Goal: Transaction & Acquisition: Purchase product/service

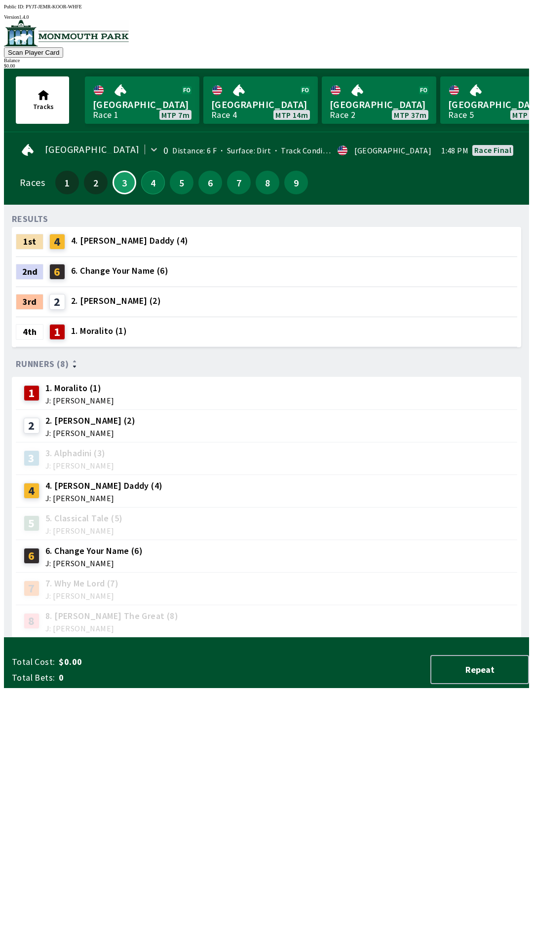
click at [152, 186] on button "4" at bounding box center [153, 183] width 24 height 24
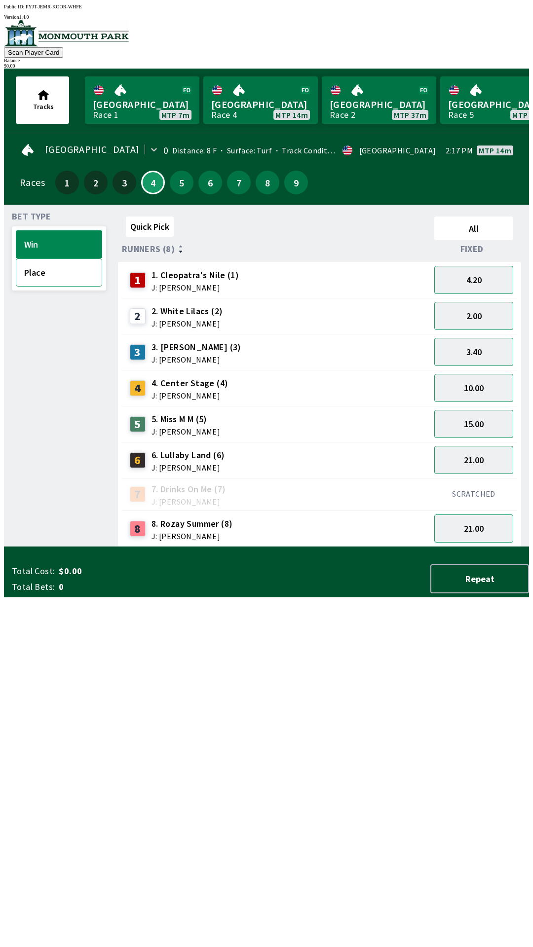
click at [45, 268] on button "Place" at bounding box center [59, 273] width 86 height 28
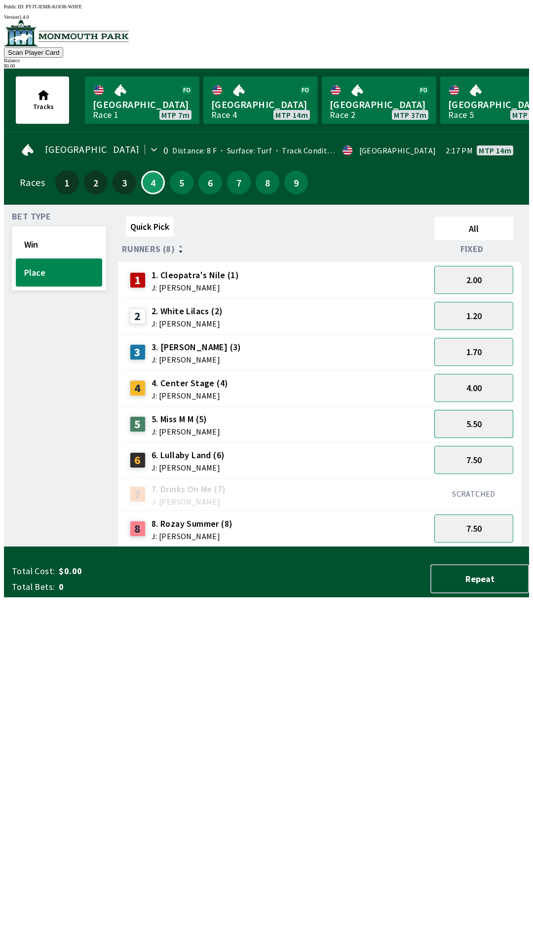
click at [477, 417] on button "5.50" at bounding box center [473, 424] width 79 height 28
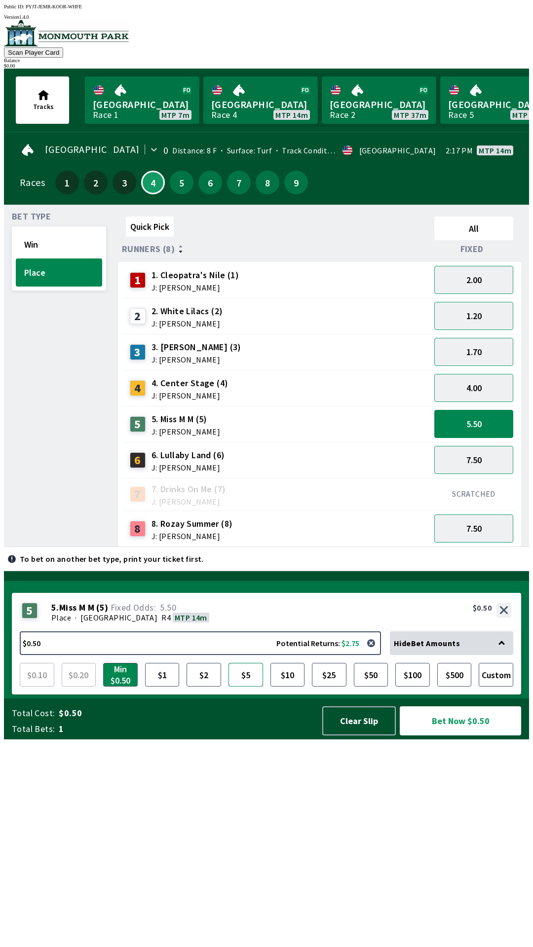
click at [242, 687] on button "$5" at bounding box center [245, 675] width 35 height 24
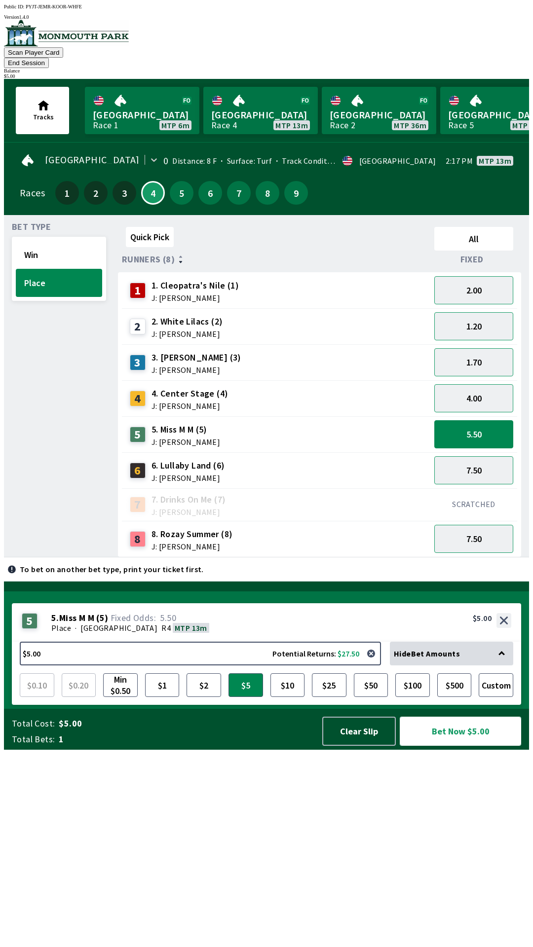
click at [478, 746] on button "Bet Now $5.00" at bounding box center [460, 731] width 121 height 29
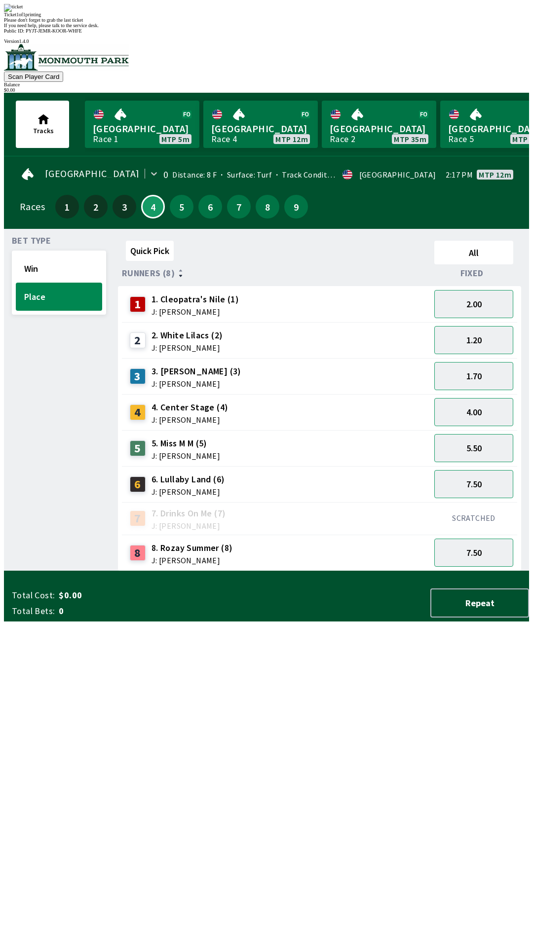
click at [245, 571] on div "Quick Pick All Runners (8) Fixed 1 1. [PERSON_NAME]'s Nile (1) J: [PERSON_NAME]…" at bounding box center [323, 404] width 411 height 335
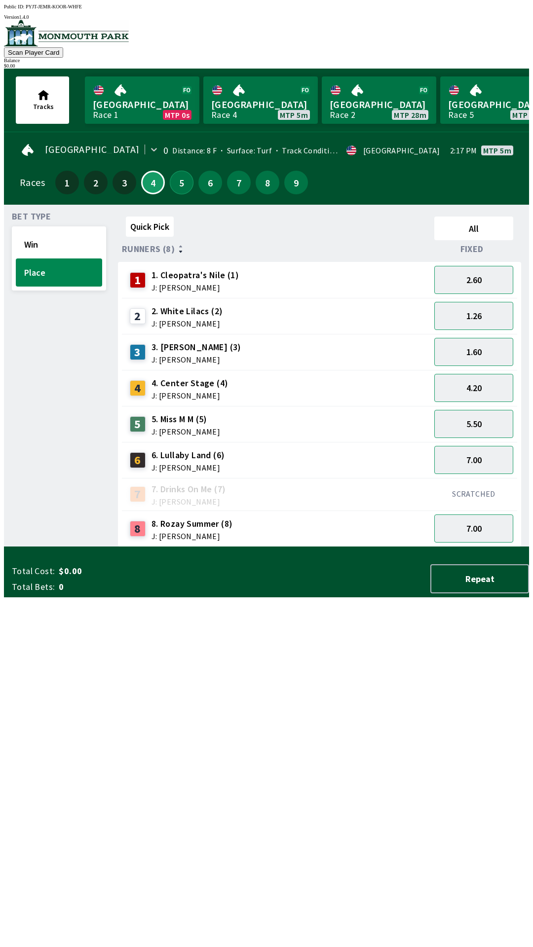
click at [186, 177] on button "5" at bounding box center [182, 183] width 24 height 24
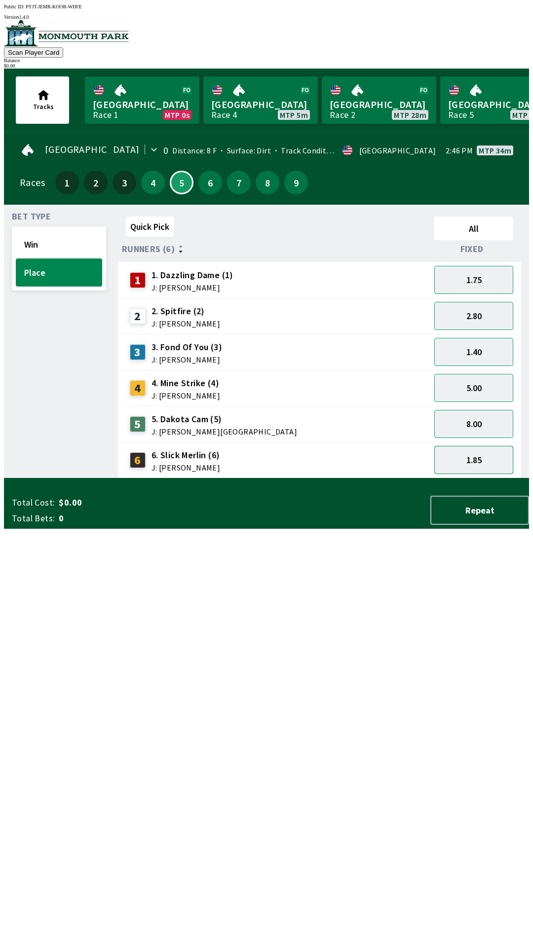
click at [471, 461] on button "1.85" at bounding box center [473, 460] width 79 height 28
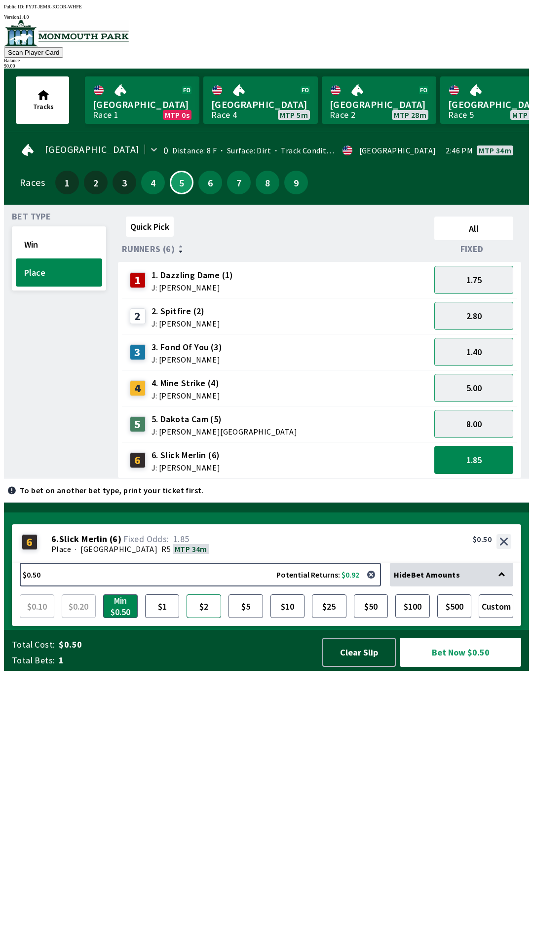
click at [205, 618] on button "$2" at bounding box center [204, 607] width 35 height 24
click at [250, 618] on button "$5" at bounding box center [245, 607] width 35 height 24
click at [477, 416] on button "8.00" at bounding box center [473, 424] width 79 height 28
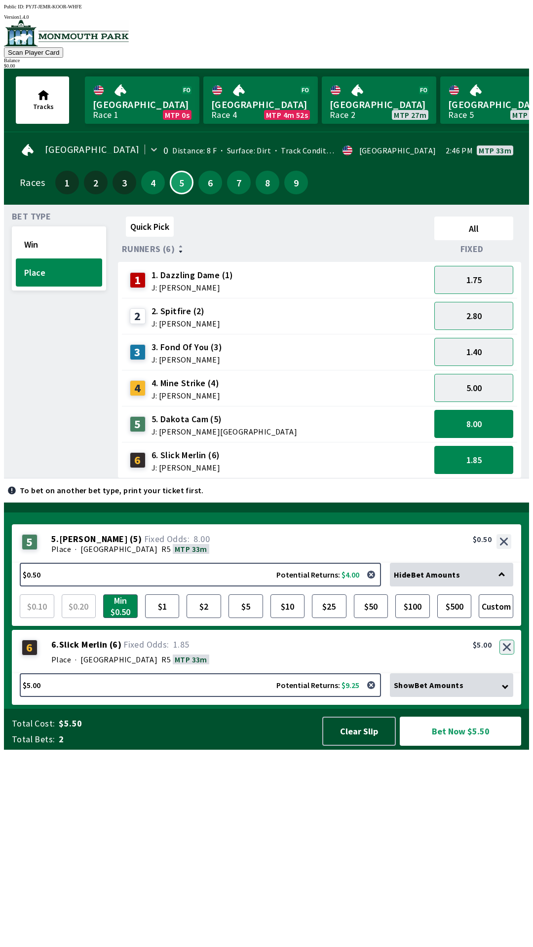
click at [507, 655] on button "button" at bounding box center [506, 647] width 15 height 15
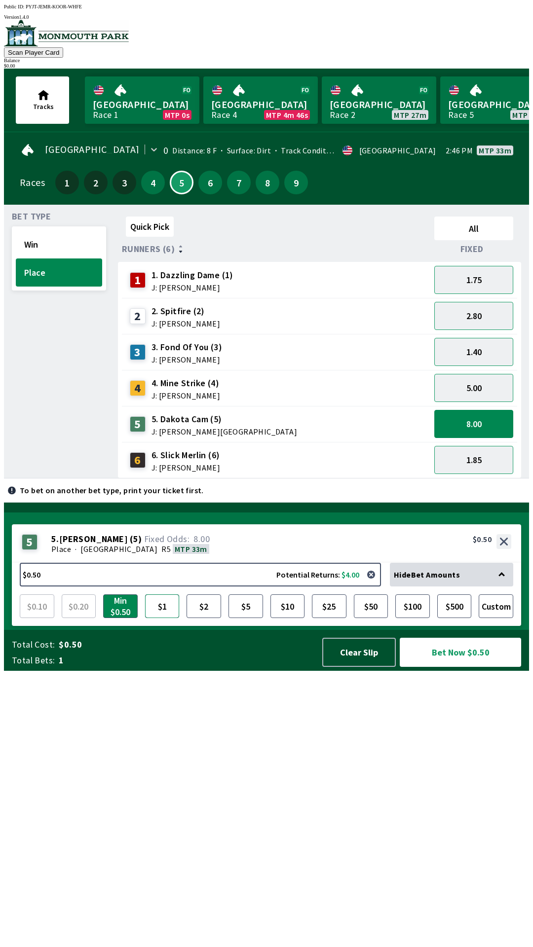
click at [164, 618] on button "$1" at bounding box center [162, 607] width 35 height 24
click at [208, 587] on button "$1.00 Potential Returns: $8.00" at bounding box center [200, 575] width 361 height 24
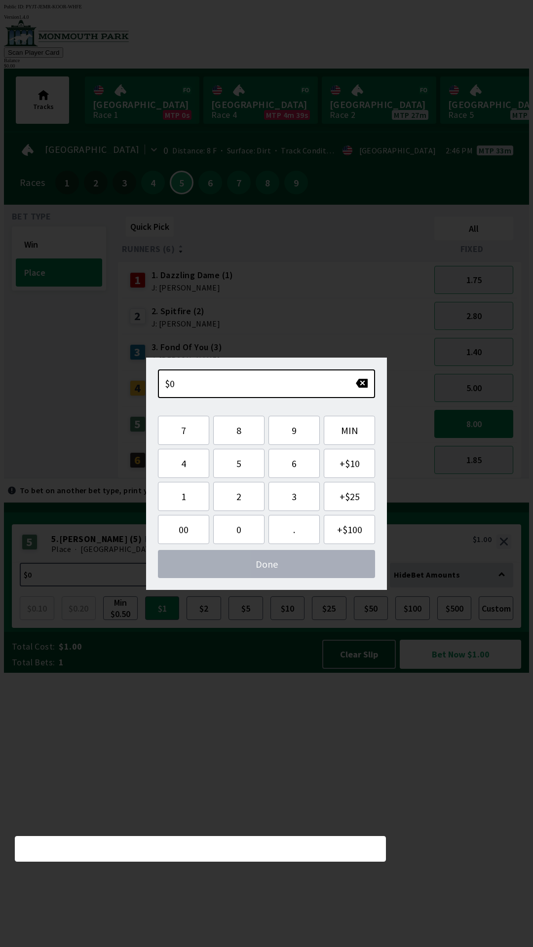
click at [330, 315] on div "2 2. Spitfire (2) J: [PERSON_NAME]" at bounding box center [276, 316] width 301 height 25
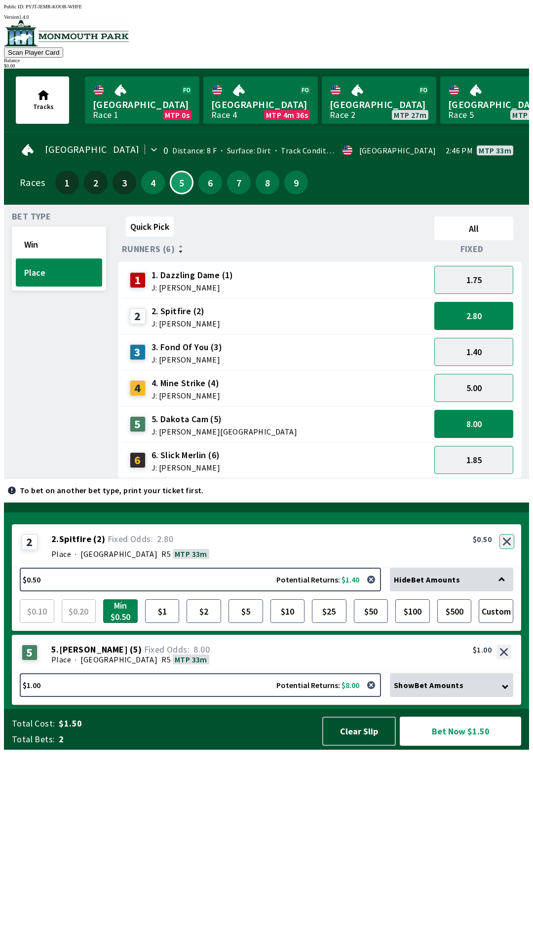
click at [507, 549] on button "button" at bounding box center [506, 541] width 15 height 15
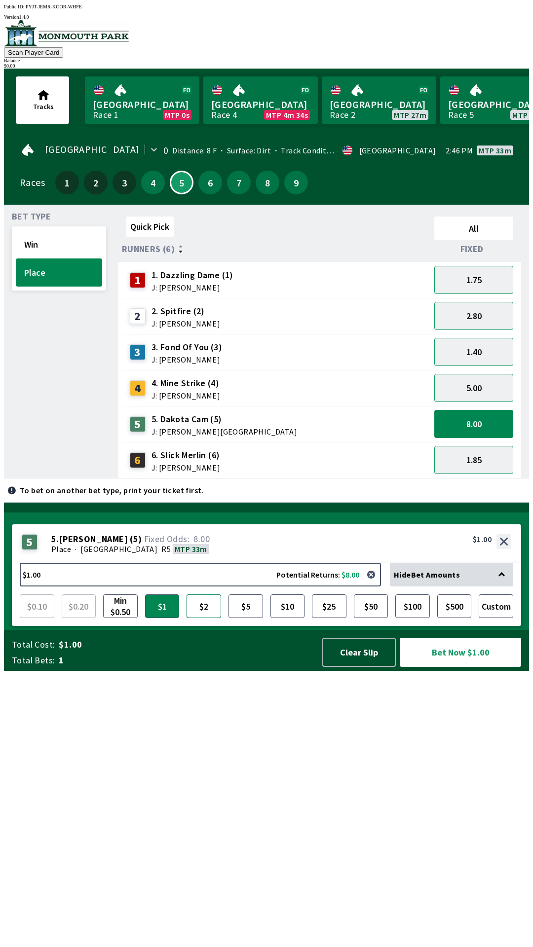
click at [208, 618] on button "$2" at bounding box center [204, 607] width 35 height 24
click at [238, 618] on button "$5" at bounding box center [245, 607] width 35 height 24
click at [50, 236] on button "Win" at bounding box center [59, 244] width 86 height 28
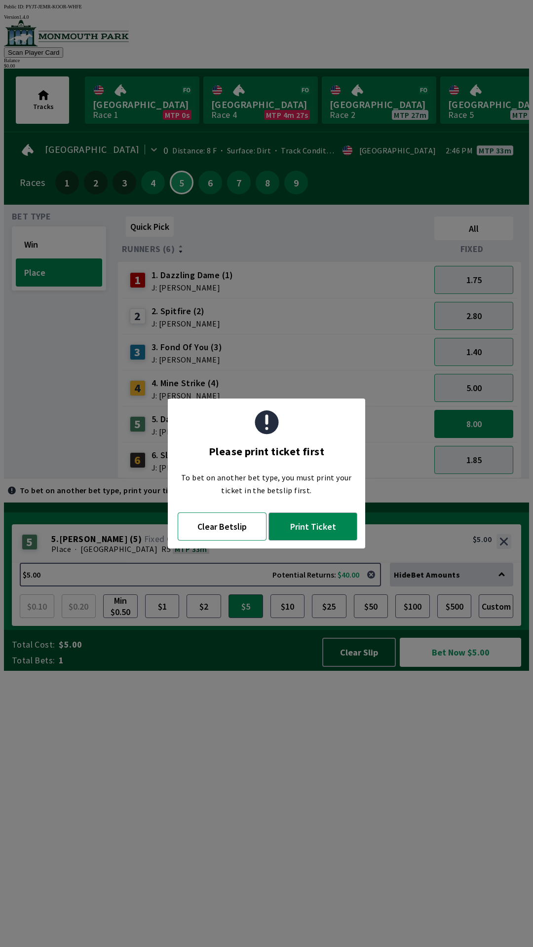
click at [215, 533] on button "Clear Betslip" at bounding box center [222, 527] width 89 height 28
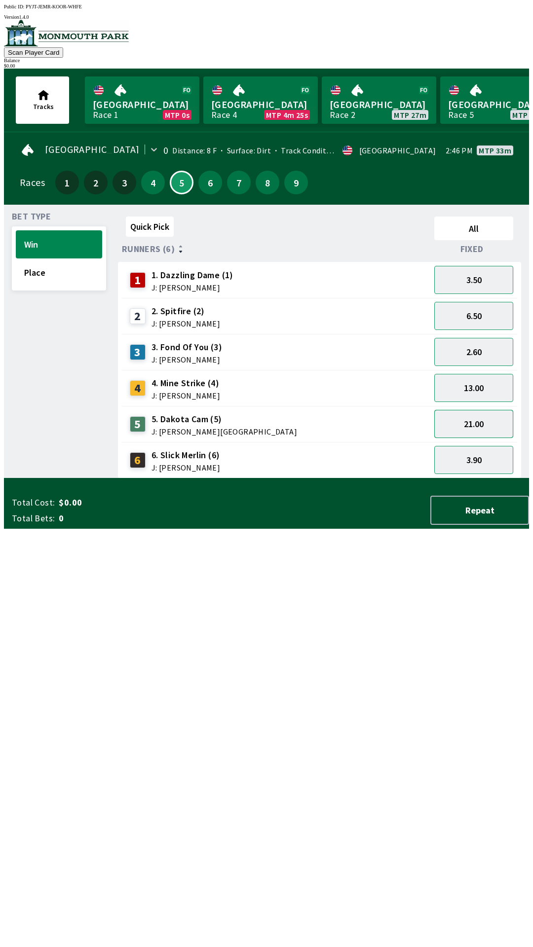
click at [470, 422] on button "21.00" at bounding box center [473, 424] width 79 height 28
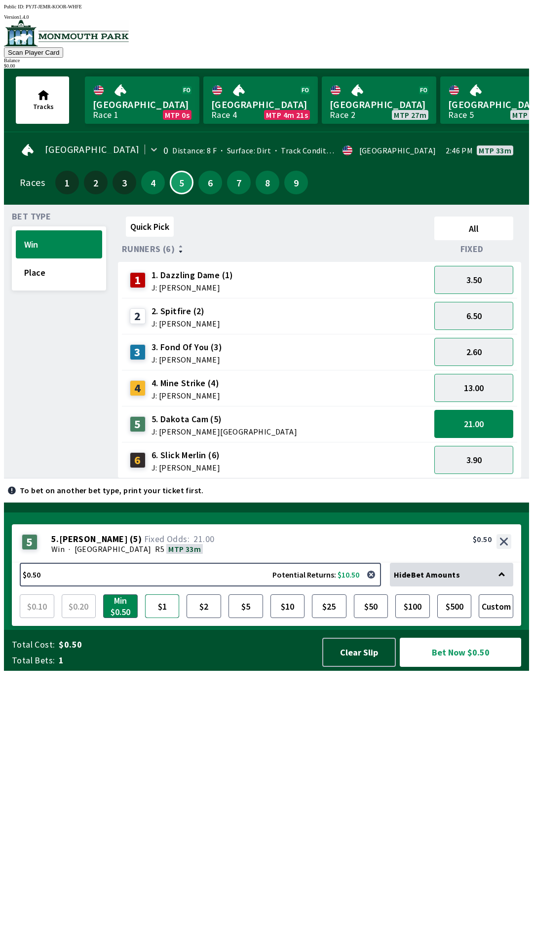
click at [164, 618] on button "$1" at bounding box center [162, 607] width 35 height 24
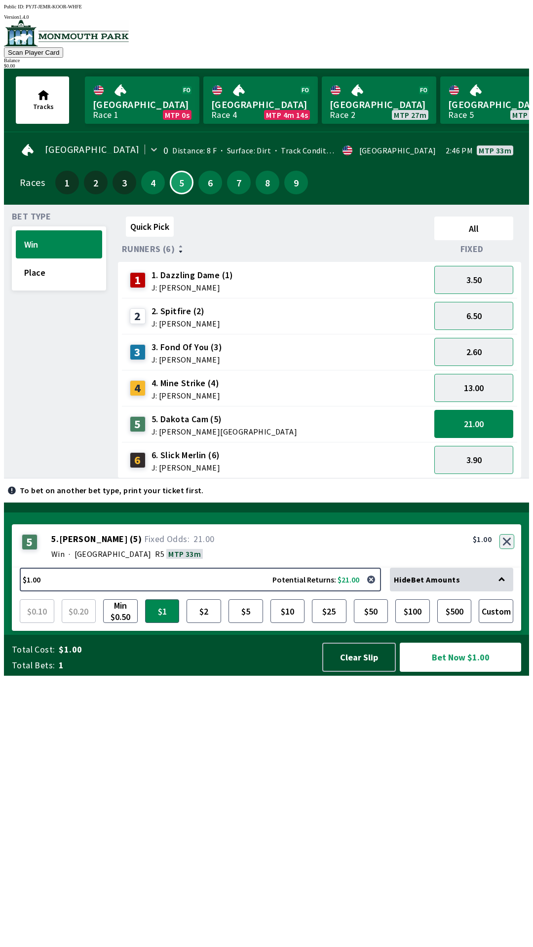
click at [507, 568] on div "5 5 . [PERSON_NAME] ( 5 ) Win · [STREET_ADDRESS]. [PERSON_NAME] (5) 21.00 $1.00" at bounding box center [266, 546] width 509 height 43
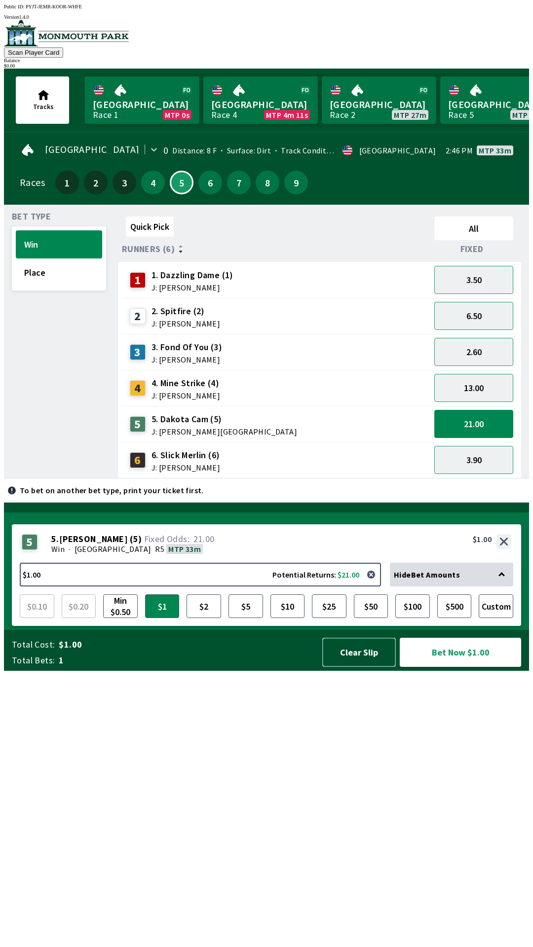
click at [356, 667] on button "Clear Slip" at bounding box center [359, 652] width 74 height 29
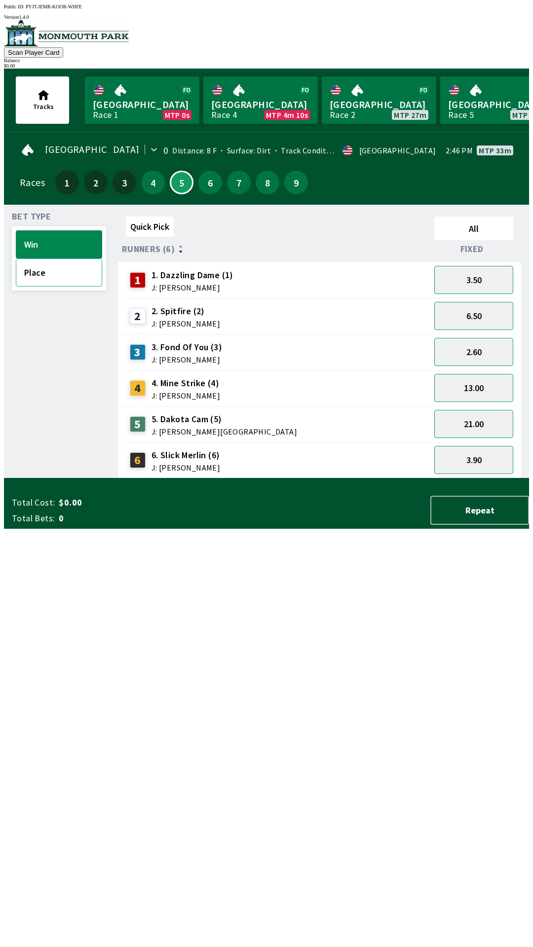
click at [29, 276] on button "Place" at bounding box center [59, 273] width 86 height 28
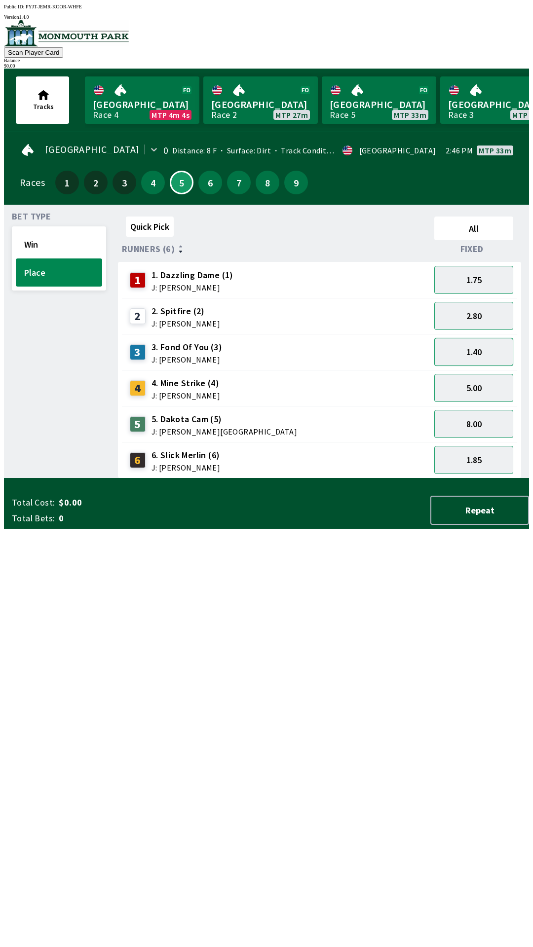
click at [465, 350] on button "1.40" at bounding box center [473, 352] width 79 height 28
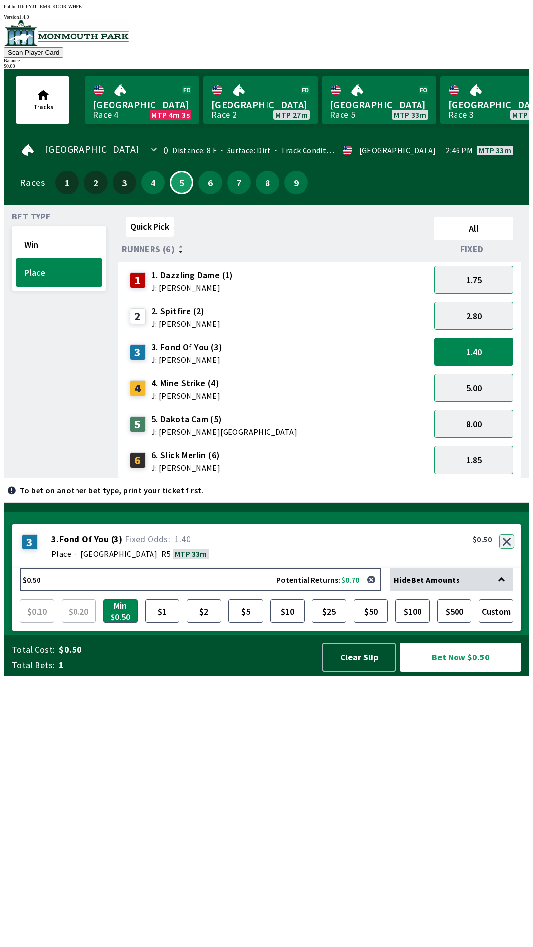
click at [502, 568] on div "3 3 . Fond Of You ( 3 ) Place · [STREET_ADDRESS]. Fond Of You (3) 1.40 $0.50" at bounding box center [266, 546] width 509 height 43
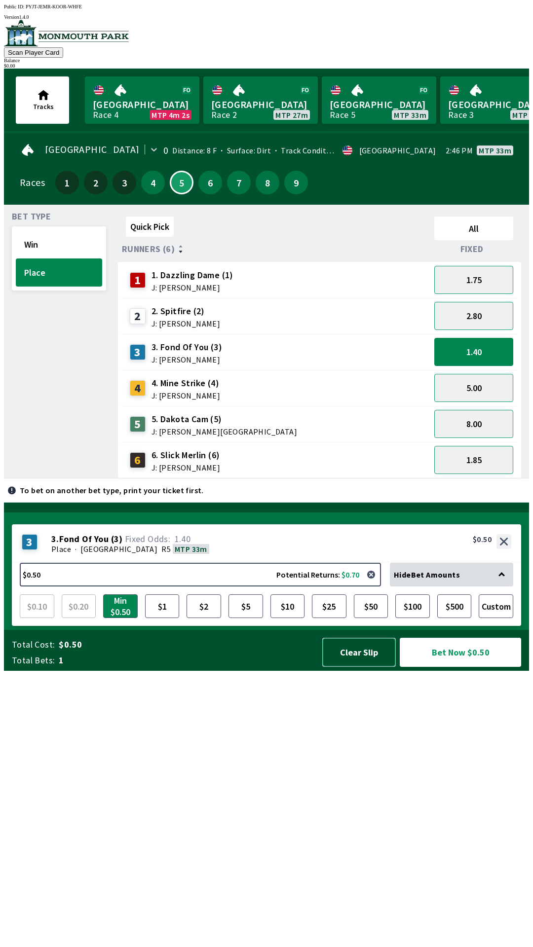
click at [359, 667] on button "Clear Slip" at bounding box center [359, 652] width 74 height 29
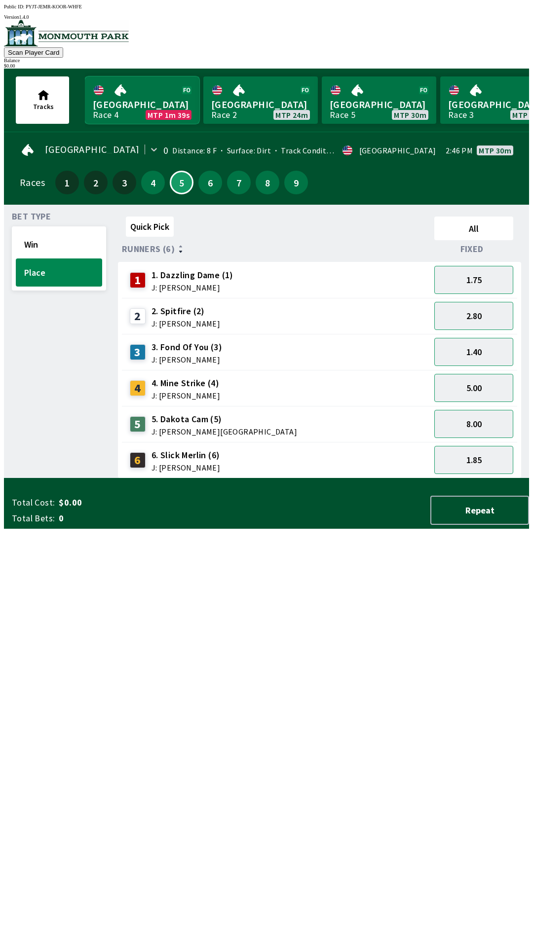
click at [162, 100] on link "Monmouth Park Race 4 MTP 1m 39s" at bounding box center [142, 99] width 114 height 47
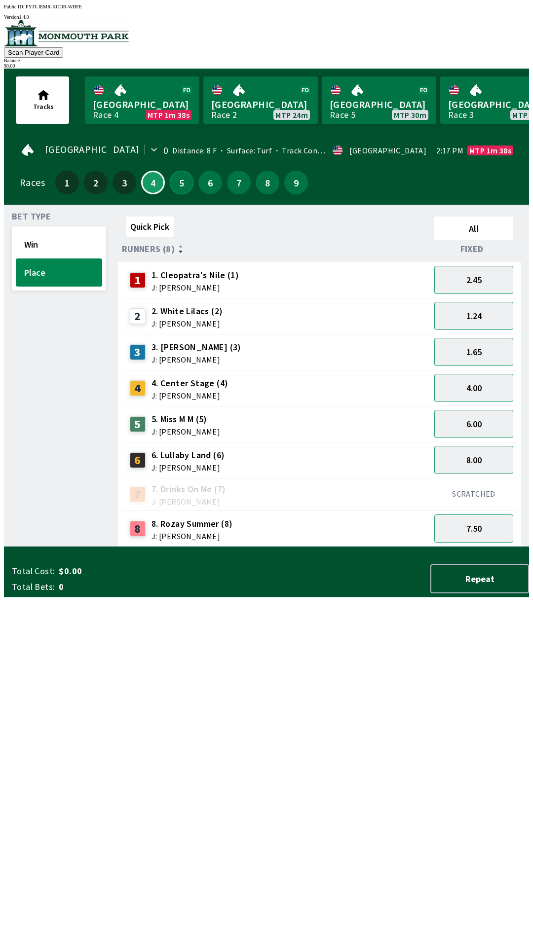
click at [183, 177] on button "5" at bounding box center [182, 183] width 24 height 24
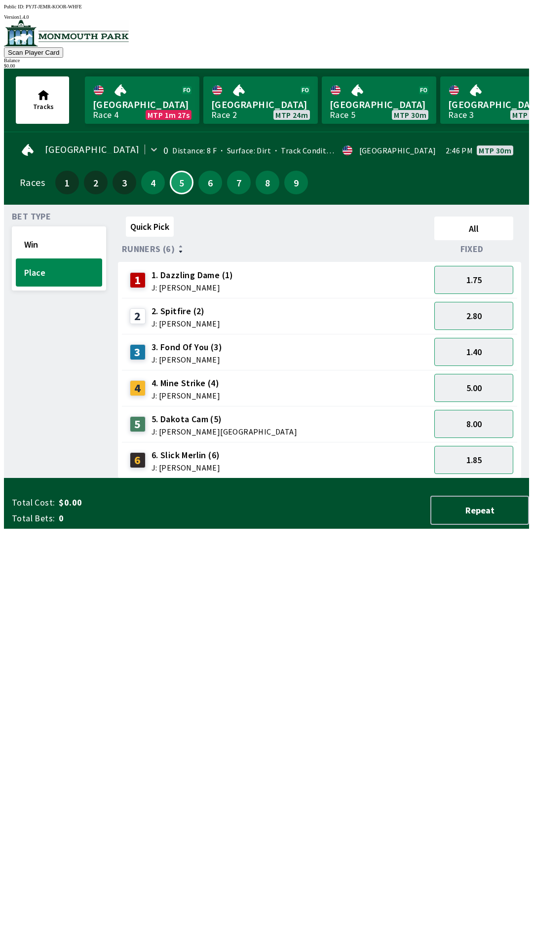
click at [499, 442] on div "1.85" at bounding box center [473, 460] width 87 height 36
click at [489, 419] on button "8.00" at bounding box center [473, 424] width 79 height 28
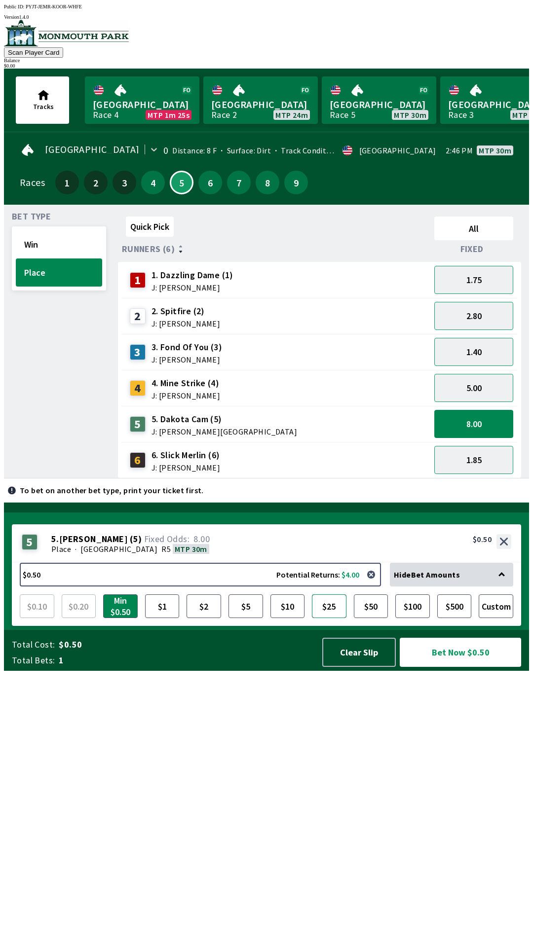
click at [337, 618] on button "$25" at bounding box center [329, 607] width 35 height 24
click at [327, 587] on button "$25.00 Potential Returns: $200.00" at bounding box center [200, 575] width 361 height 24
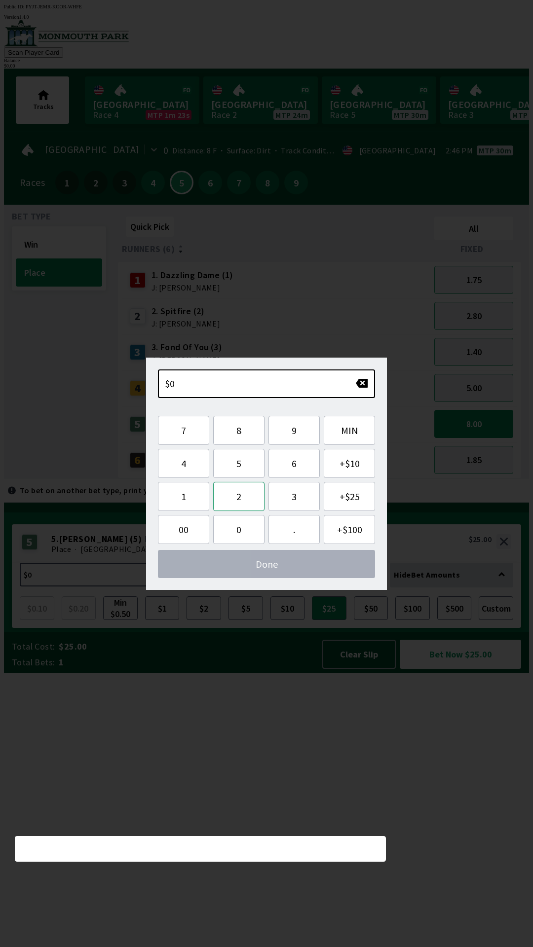
click at [243, 498] on button "2" at bounding box center [238, 496] width 51 height 29
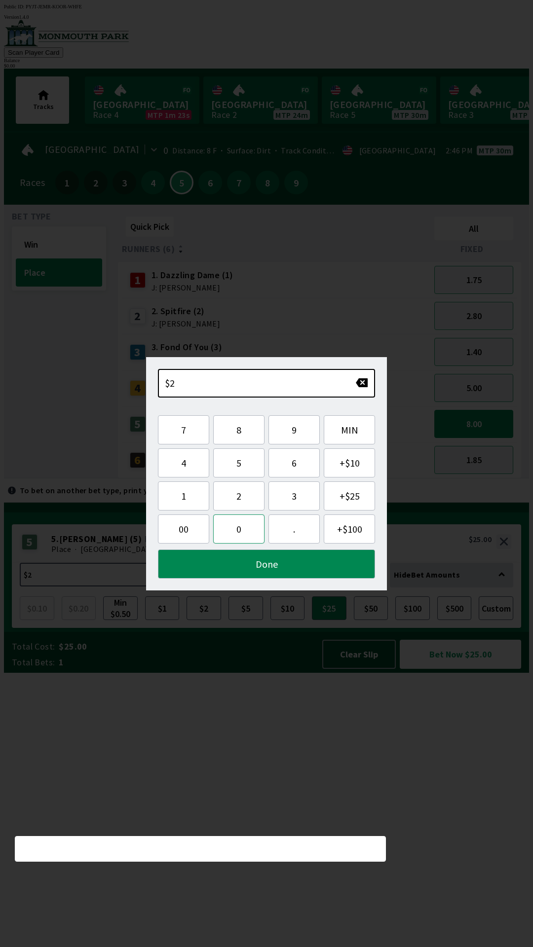
click at [240, 533] on button "0" at bounding box center [238, 529] width 51 height 29
click at [266, 572] on button "Done" at bounding box center [266, 564] width 217 height 29
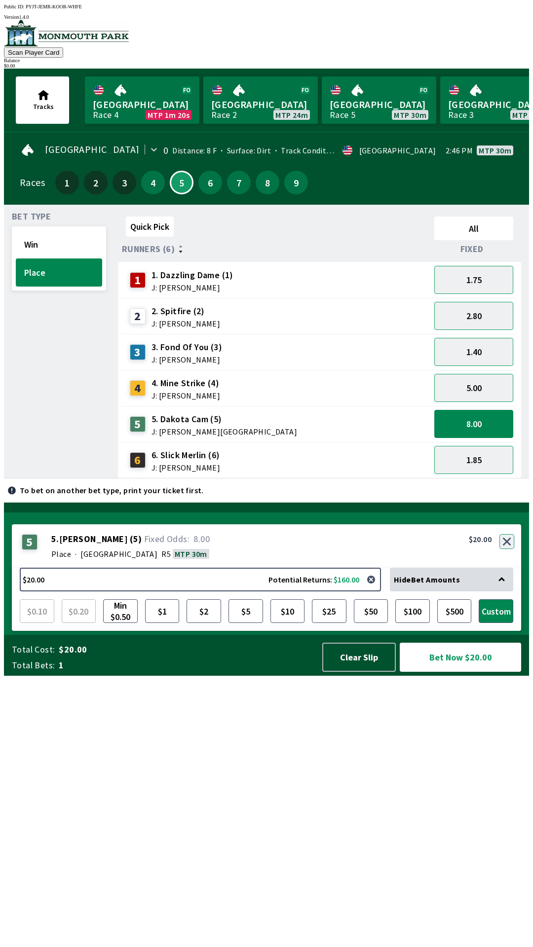
click at [508, 549] on button "button" at bounding box center [506, 541] width 15 height 15
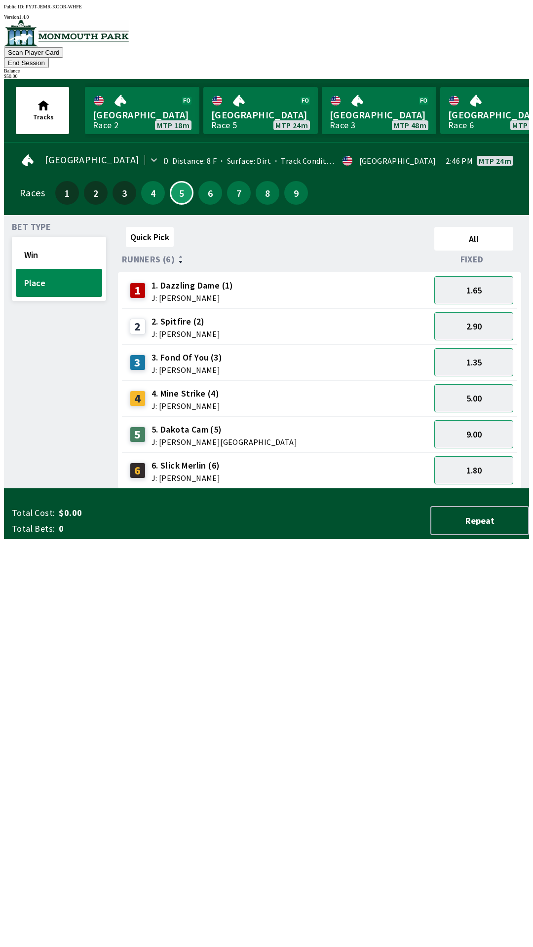
click at [49, 58] on button "End Session" at bounding box center [26, 63] width 45 height 10
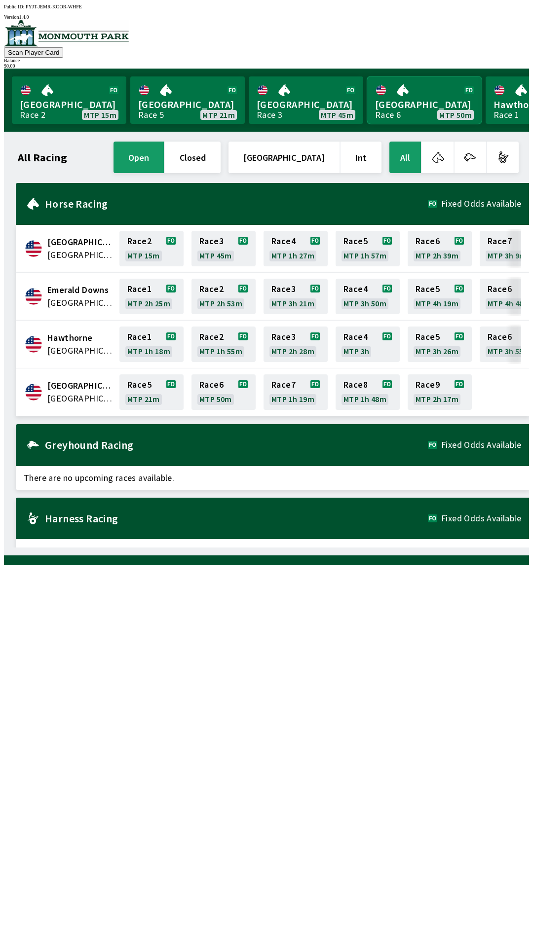
click at [403, 90] on link "Monmouth Park Race 6 MTP 50m" at bounding box center [424, 99] width 114 height 47
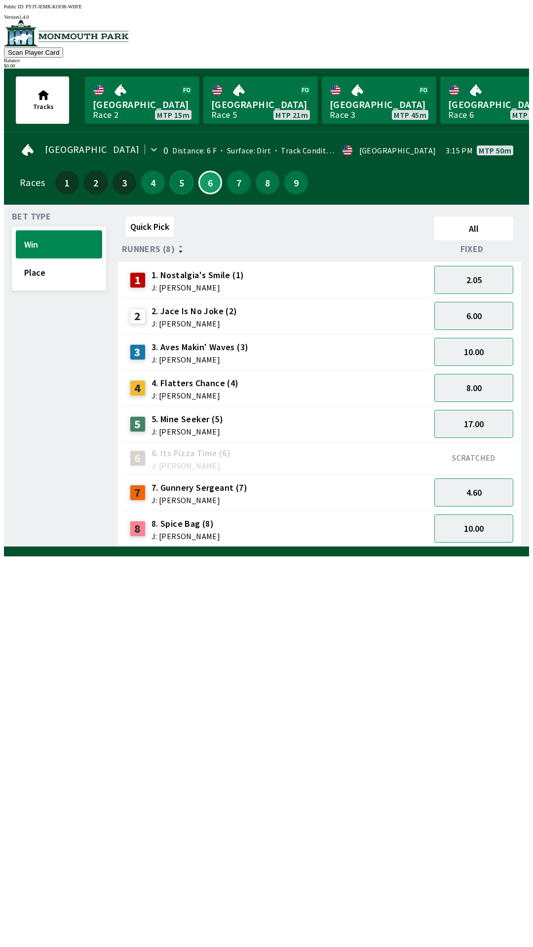
click at [184, 176] on button "5" at bounding box center [182, 183] width 24 height 24
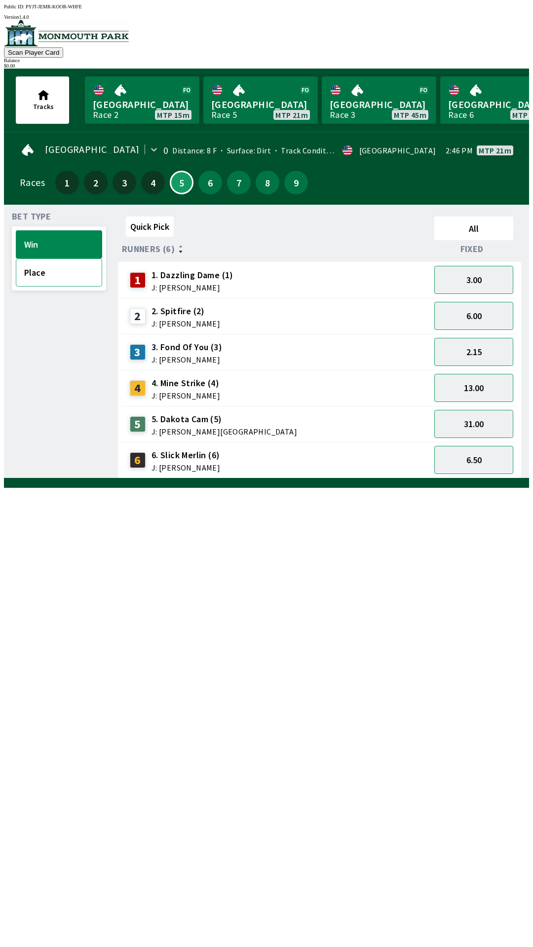
click at [69, 274] on button "Place" at bounding box center [59, 273] width 86 height 28
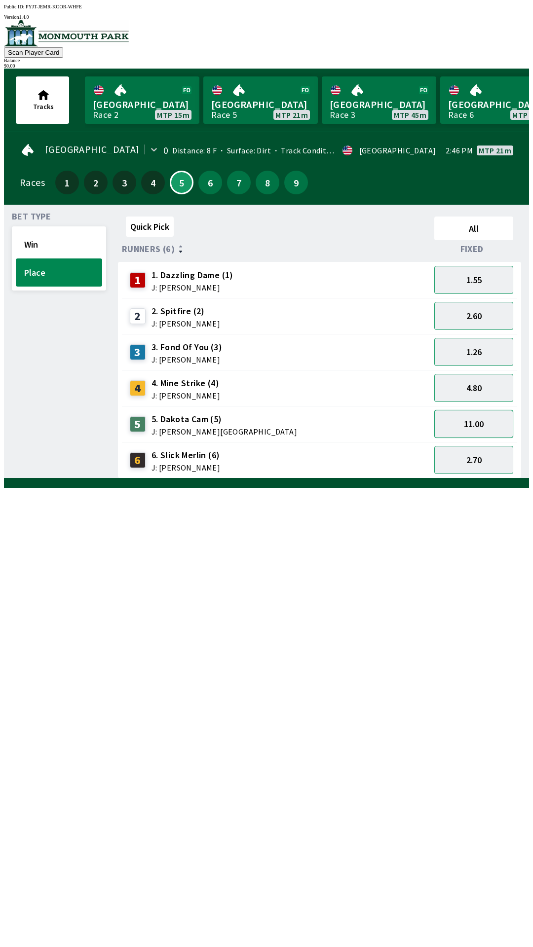
click at [480, 419] on button "11.00" at bounding box center [473, 424] width 79 height 28
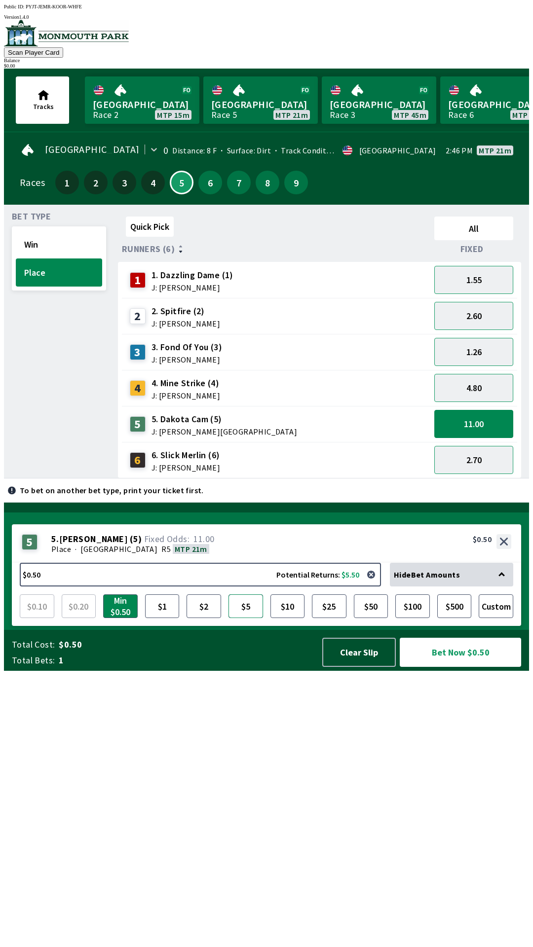
click at [236, 618] on button "$5" at bounding box center [245, 607] width 35 height 24
click at [202, 618] on button "$2" at bounding box center [204, 607] width 35 height 24
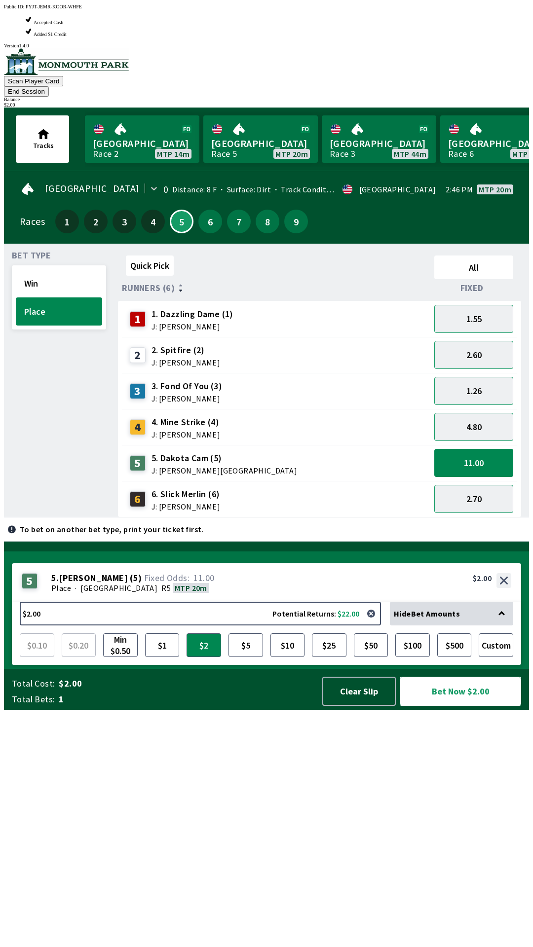
click at [461, 706] on button "Bet Now $2.00" at bounding box center [460, 691] width 121 height 29
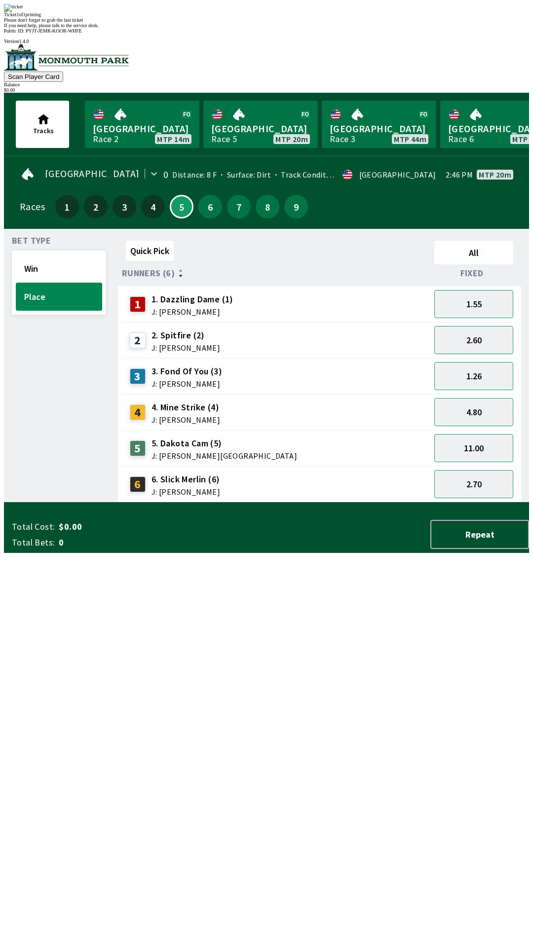
click at [216, 503] on div "Quick Pick All Runners (6) Fixed 1 1. Dazzling Dame (1) J: [PERSON_NAME] 1.55 2…" at bounding box center [323, 370] width 411 height 266
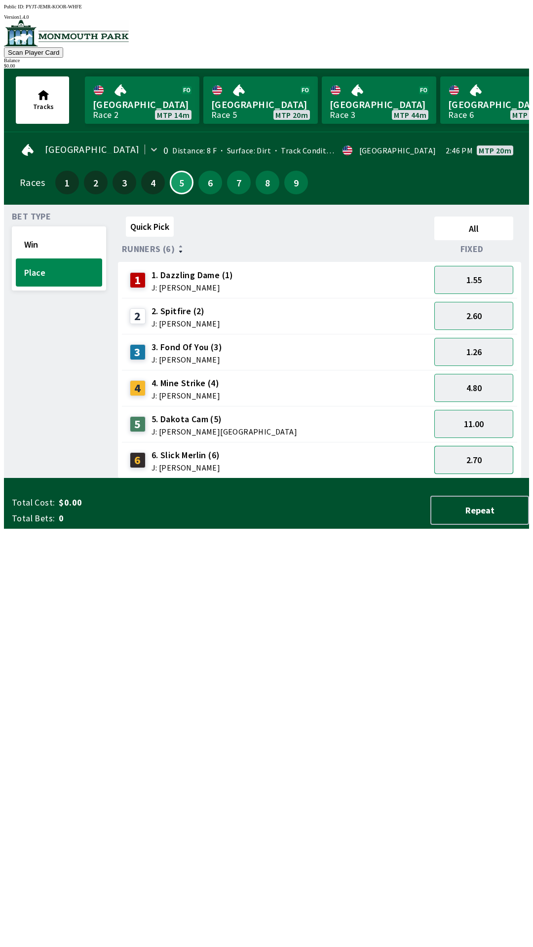
click at [468, 462] on button "2.70" at bounding box center [473, 460] width 79 height 28
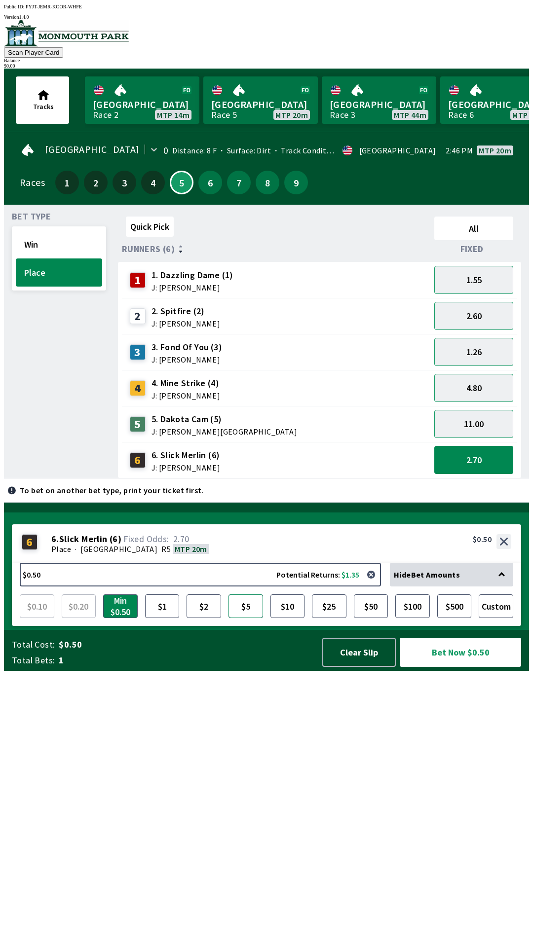
click at [246, 618] on button "$5" at bounding box center [245, 607] width 35 height 24
click at [466, 667] on button "Bet Now $5.00" at bounding box center [460, 652] width 121 height 29
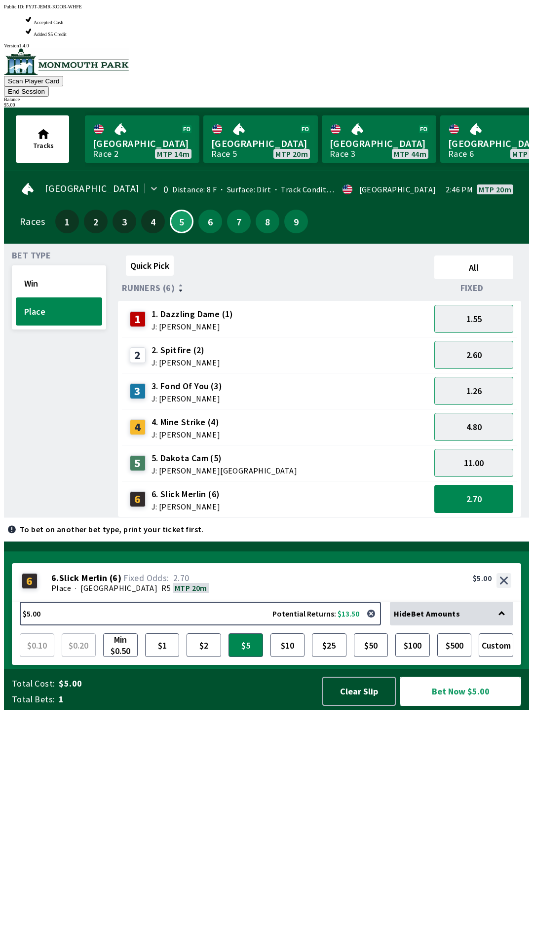
click at [469, 706] on button "Bet Now $5.00" at bounding box center [460, 691] width 121 height 29
